Goal: Task Accomplishment & Management: Manage account settings

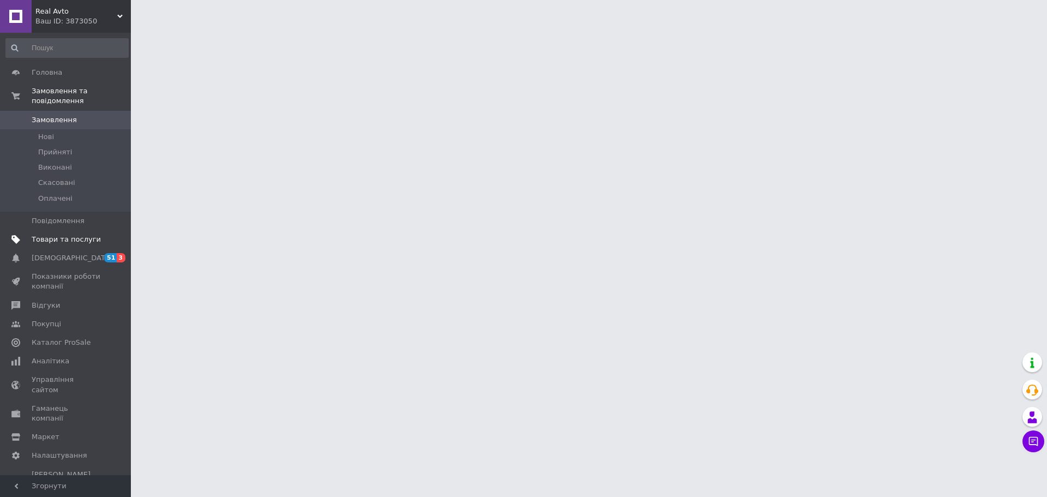
click at [50, 234] on span "Товари та послуги" at bounding box center [66, 239] width 69 height 10
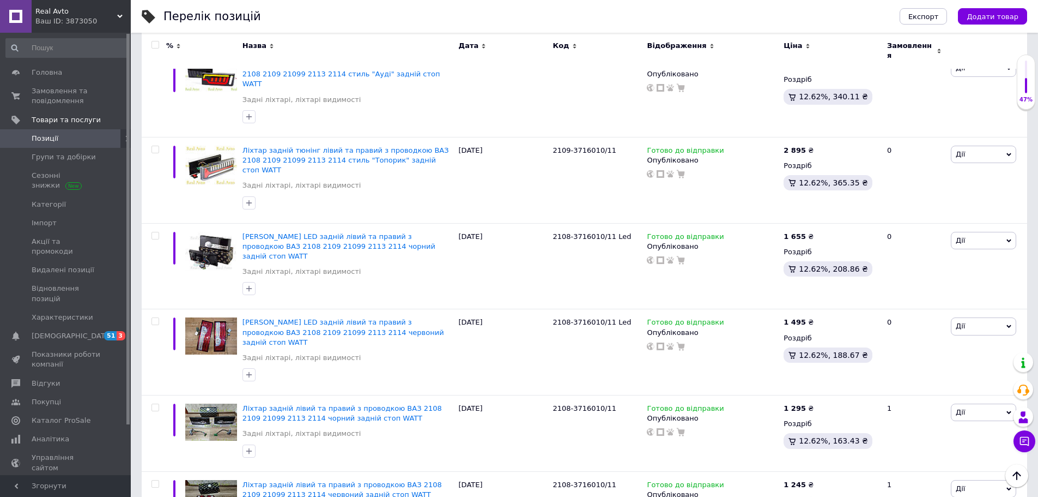
scroll to position [7148, 0]
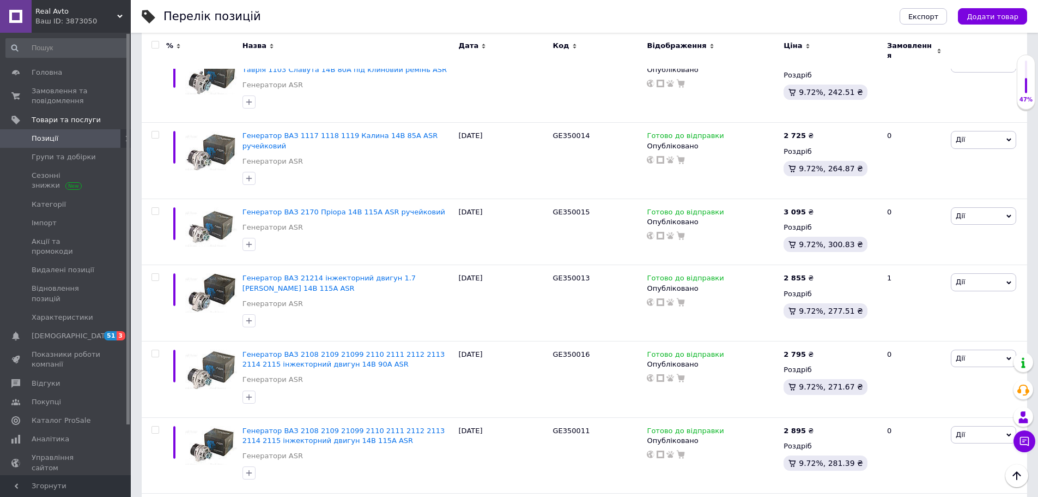
scroll to position [4832, 0]
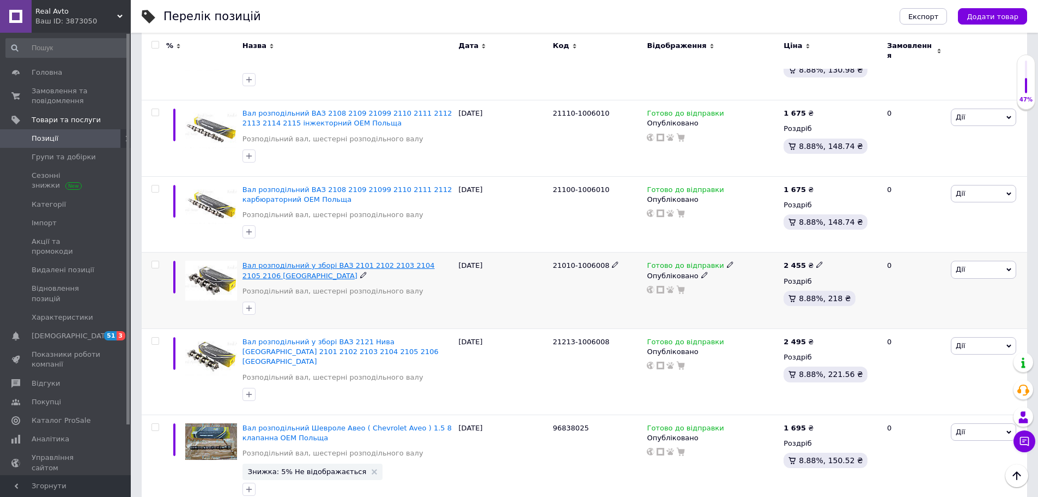
scroll to position [4232, 0]
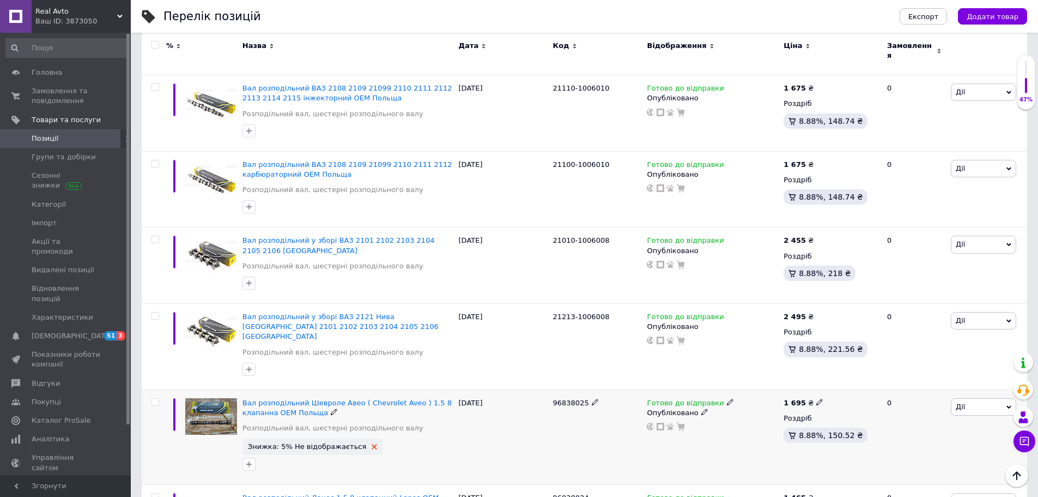
click at [372, 444] on use at bounding box center [374, 446] width 5 height 5
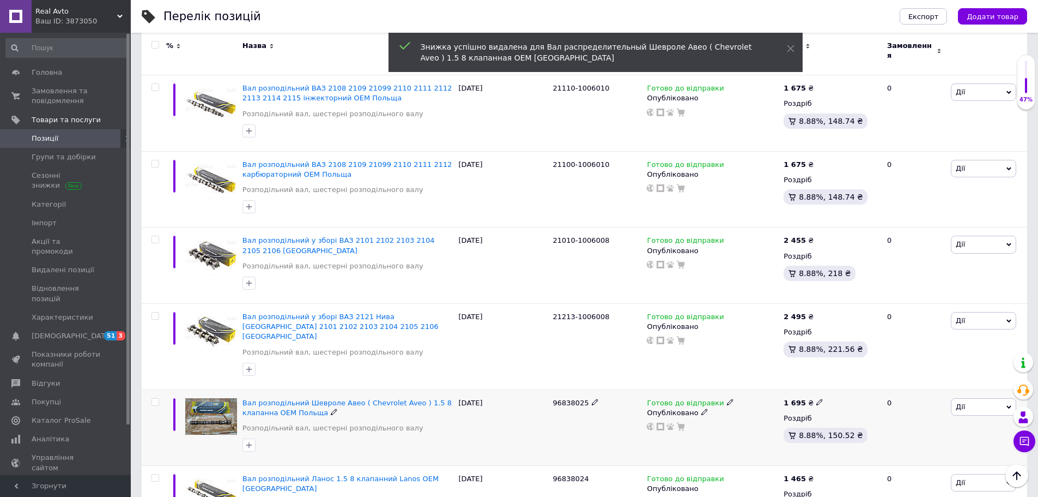
click at [727, 398] on icon at bounding box center [730, 401] width 7 height 7
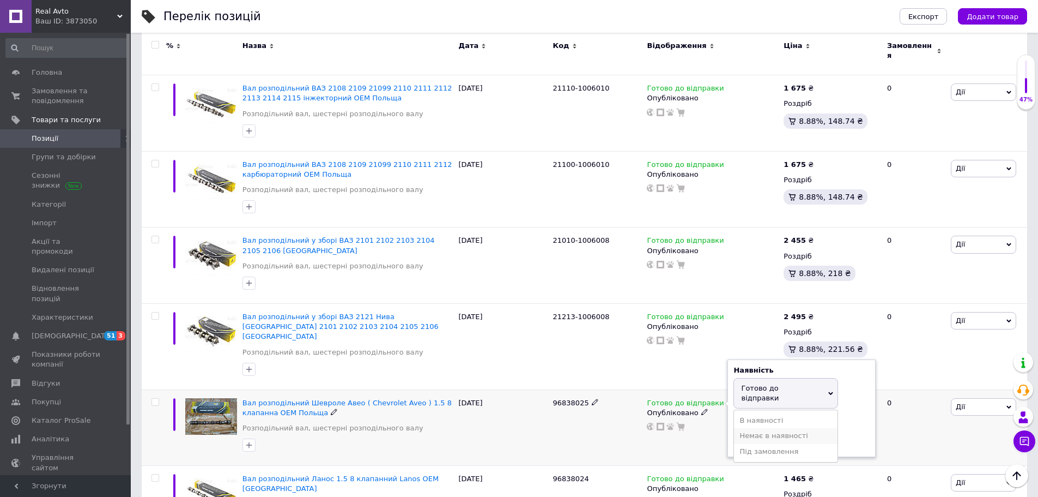
click at [746, 428] on li "Немає в наявності" at bounding box center [786, 435] width 104 height 15
click at [543, 303] on div "[DATE]" at bounding box center [503, 346] width 94 height 86
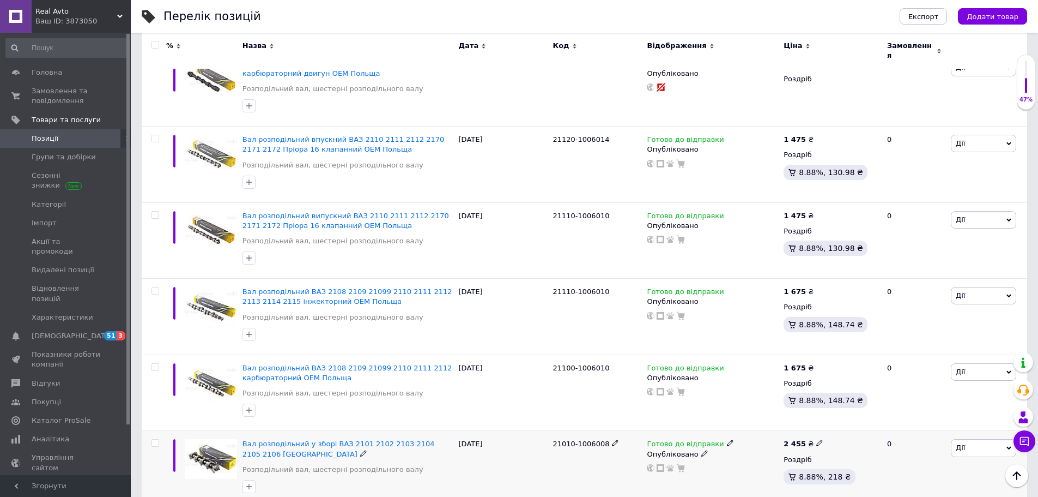
scroll to position [4178, 0]
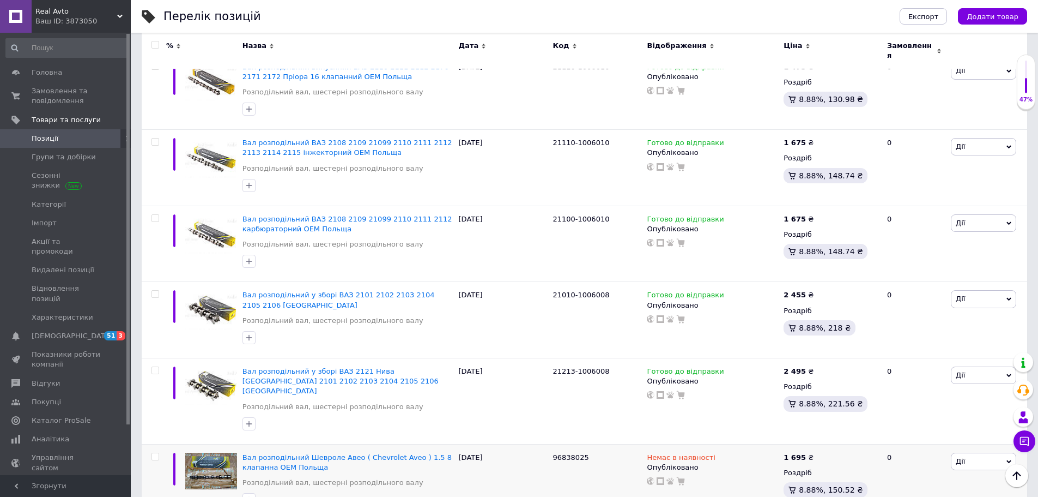
click at [553, 444] on div "96838025" at bounding box center [598, 482] width 94 height 76
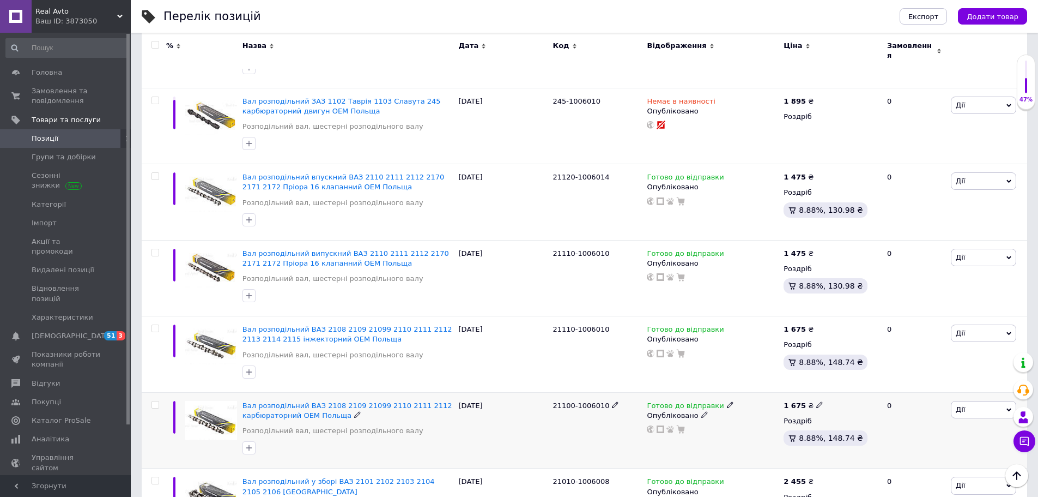
scroll to position [4014, 0]
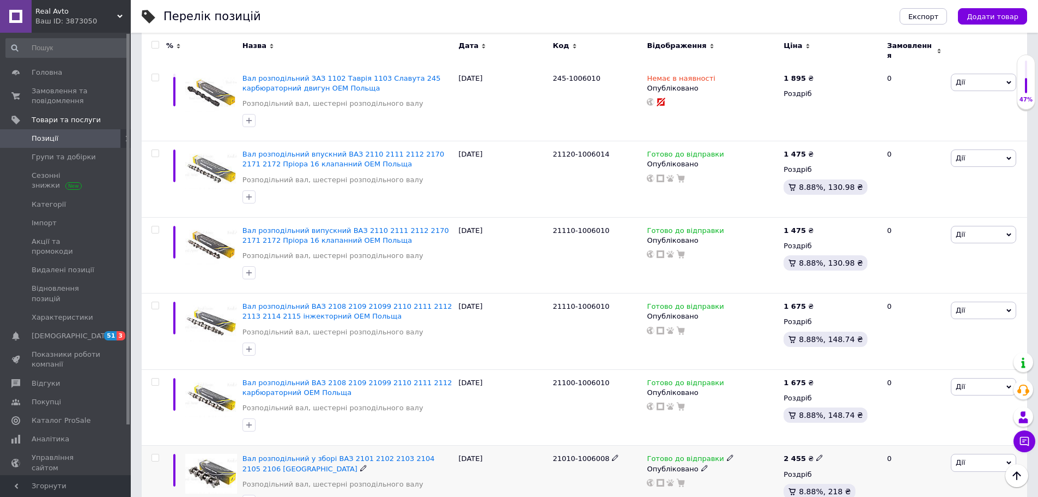
click at [727, 455] on use at bounding box center [730, 458] width 6 height 6
click at [750, 484] on li "Немає в наявності" at bounding box center [786, 491] width 104 height 15
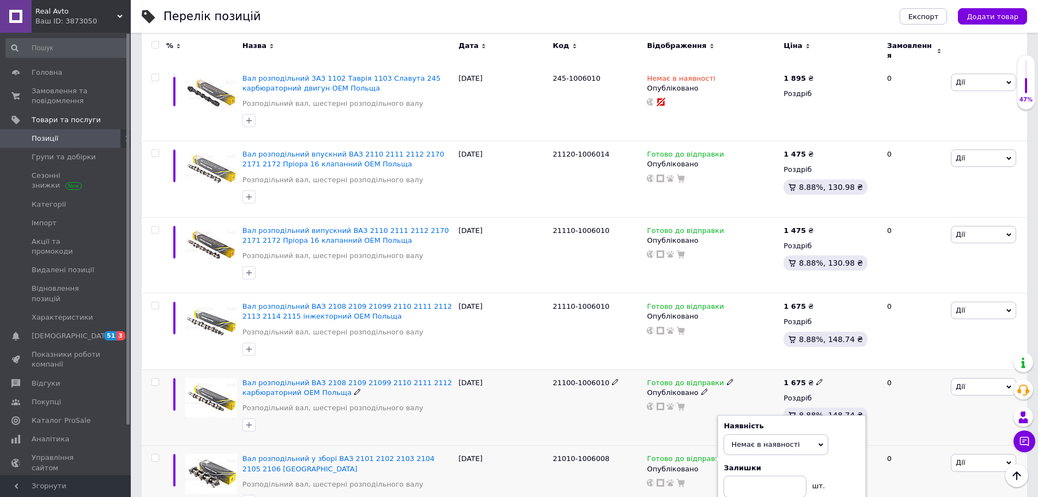
click at [439, 378] on div "Вал розподільний ВАЗ 2108 2109 21099 2110 2111 2112 карбюраторний ОЕМ Польща Ро…" at bounding box center [348, 398] width 211 height 41
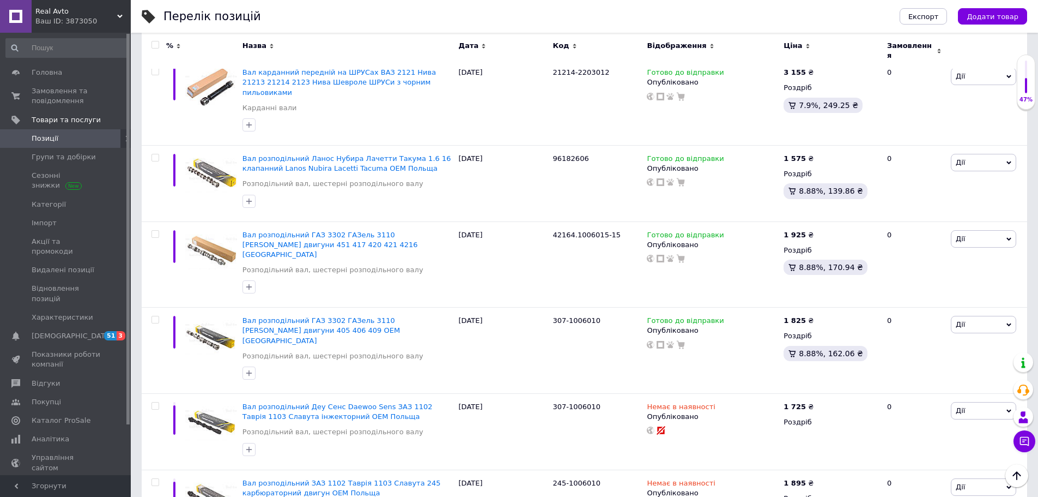
scroll to position [3524, 0]
